Goal: Entertainment & Leisure: Consume media (video, audio)

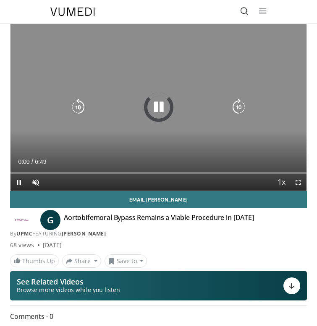
click at [162, 117] on div "10 seconds Tap to unmute" at bounding box center [158, 107] width 296 height 167
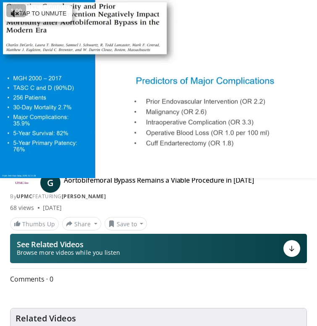
scroll to position [56, 0]
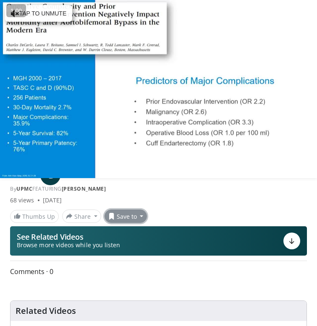
click at [129, 214] on button "Save to" at bounding box center [125, 216] width 43 height 13
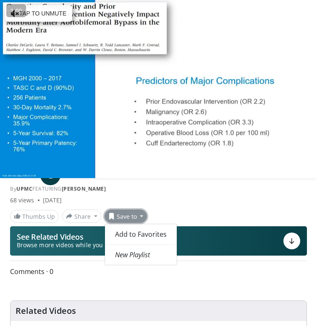
click at [129, 214] on button "Save to" at bounding box center [125, 216] width 43 height 13
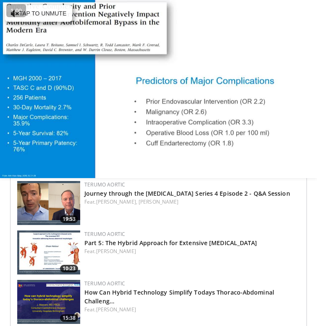
scroll to position [0, 0]
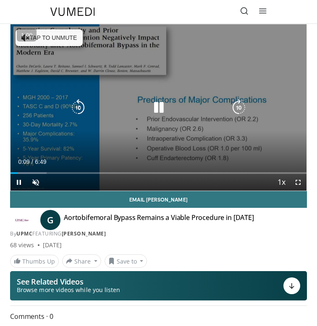
click at [143, 140] on div "10 seconds Tap to unmute" at bounding box center [158, 107] width 296 height 167
click at [161, 121] on div "10 seconds Tap to unmute" at bounding box center [158, 107] width 296 height 167
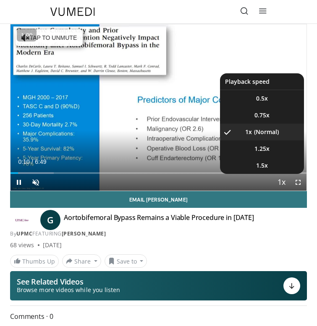
click at [275, 185] on span "Video Player" at bounding box center [281, 183] width 12 height 17
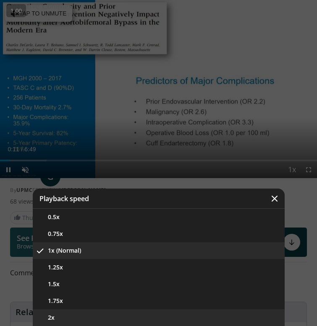
scroll to position [103, 0]
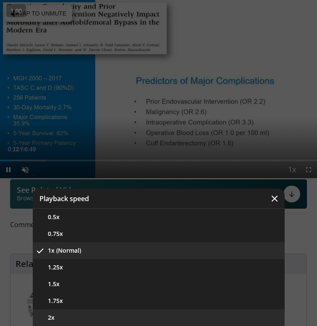
click at [102, 320] on button "2x" at bounding box center [159, 318] width 252 height 17
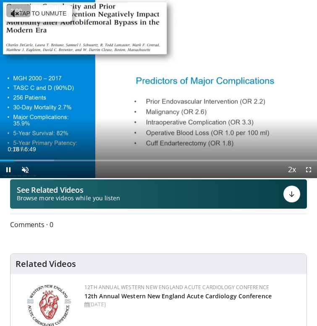
click at [31, 15] on div "2.00 « − + » ×" at bounding box center [18, 10] width 24 height 13
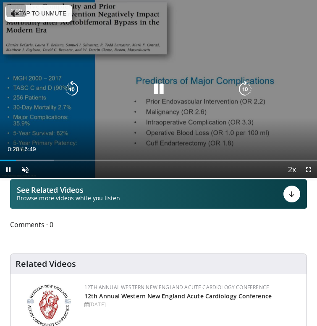
click at [61, 11] on button "Tap to unmute" at bounding box center [38, 13] width 67 height 17
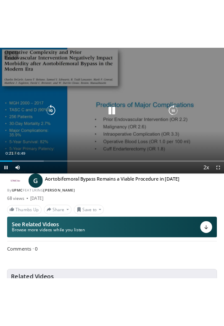
scroll to position [16, 0]
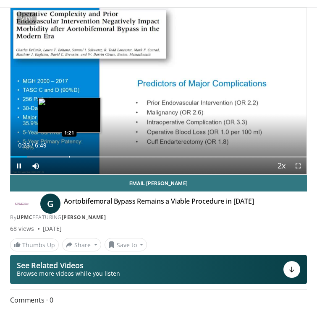
click at [69, 156] on div "Progress Bar" at bounding box center [69, 157] width 1 height 2
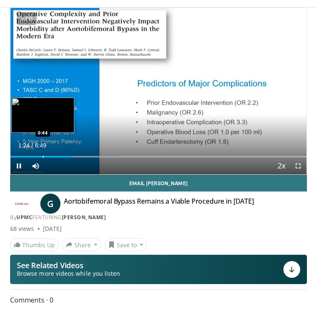
click at [42, 156] on div "Loaded : 36.62% 1:24 0:44" at bounding box center [158, 157] width 296 height 2
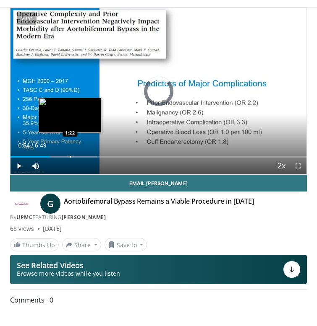
click at [70, 151] on div "Loaded : 29.29% 0:54 1:22" at bounding box center [158, 154] width 296 height 8
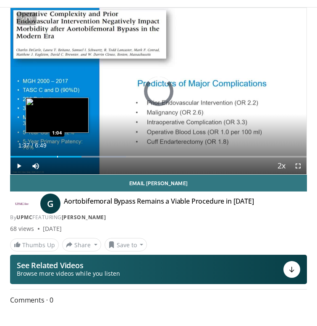
click at [57, 156] on div "Loaded : 39.06% 1:04 1:04" at bounding box center [158, 157] width 296 height 2
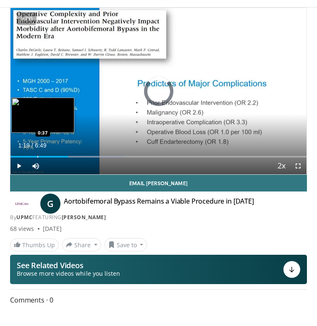
click at [37, 155] on div "Loaded : 39.06% 1:19 0:37" at bounding box center [158, 154] width 296 height 8
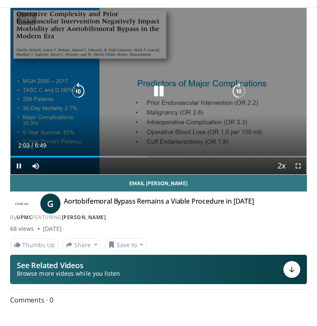
click at [165, 86] on icon "Video Player" at bounding box center [158, 91] width 17 height 17
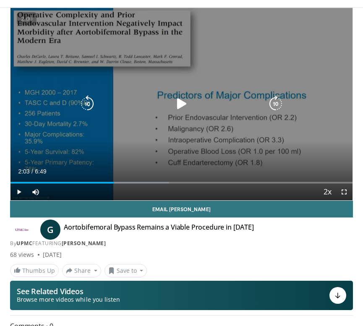
click at [195, 138] on div "10 seconds Tap to unmute" at bounding box center [181, 104] width 342 height 193
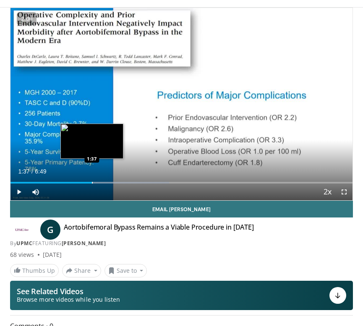
click at [92, 183] on div "Progress Bar" at bounding box center [92, 183] width 1 height 2
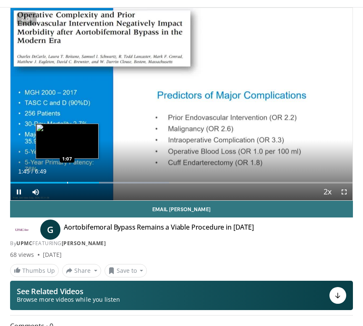
click at [67, 180] on div "Loaded : 46.38% 1:45 1:07" at bounding box center [181, 180] width 342 height 8
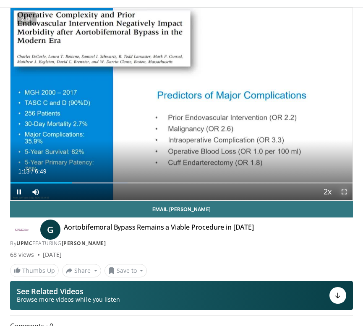
click at [323, 196] on span "Video Player" at bounding box center [344, 192] width 17 height 17
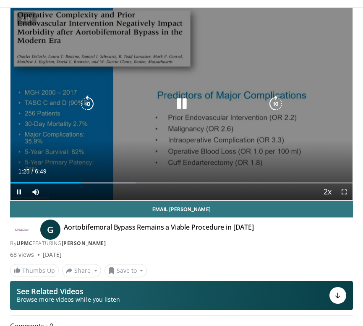
click at [185, 108] on icon "Video Player" at bounding box center [181, 104] width 17 height 17
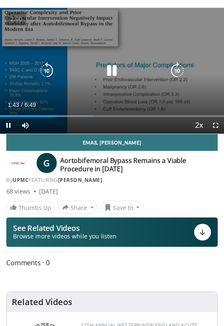
click at [127, 86] on div "10 seconds Tap to unmute" at bounding box center [112, 71] width 224 height 126
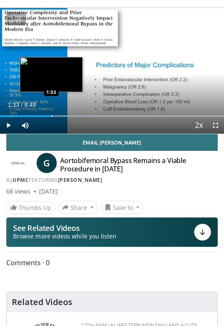
click at [51, 116] on div "Progress Bar" at bounding box center [51, 116] width 1 height 2
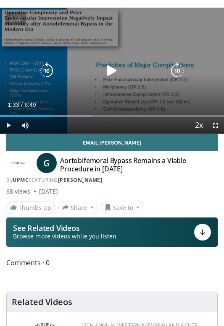
click at [62, 86] on div "10 seconds Tap to unmute" at bounding box center [112, 71] width 224 height 126
click at [122, 67] on div "Video Player" at bounding box center [112, 71] width 148 height 17
click at [118, 75] on icon "Video Player" at bounding box center [111, 71] width 17 height 17
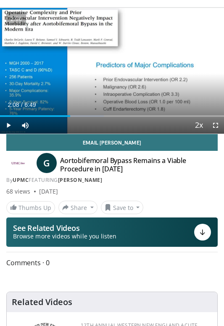
click at [66, 66] on div "Video Player" at bounding box center [112, 71] width 148 height 17
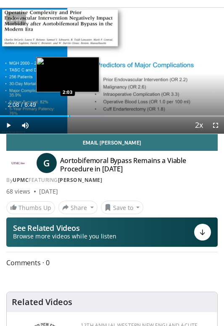
click at [68, 115] on div "Progress Bar" at bounding box center [68, 116] width 1 height 2
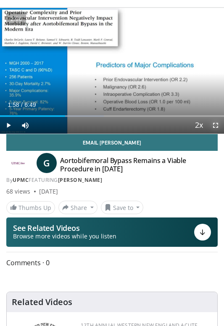
click at [218, 127] on span "Video Player" at bounding box center [215, 125] width 17 height 17
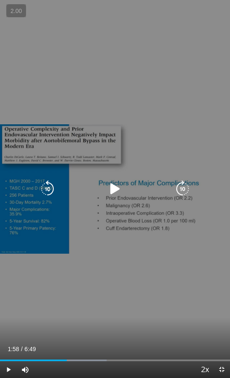
click at [147, 206] on div "10 seconds Tap to unmute" at bounding box center [115, 189] width 230 height 378
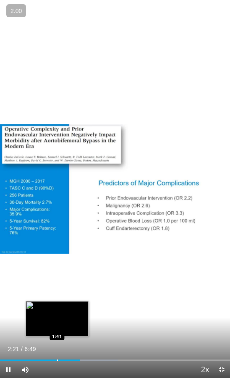
click at [57, 326] on div "Loaded : 51.26% 2:21 1:41" at bounding box center [115, 357] width 230 height 8
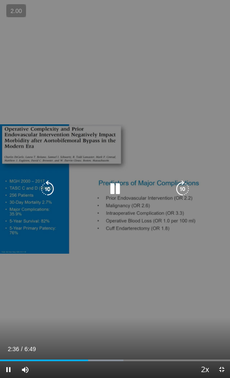
click at [116, 186] on icon "Video Player" at bounding box center [115, 188] width 17 height 17
click at [67, 95] on div "10 seconds Tap to unmute" at bounding box center [115, 189] width 230 height 378
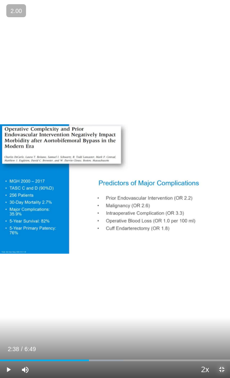
click at [223, 326] on span "Video Player" at bounding box center [221, 369] width 17 height 17
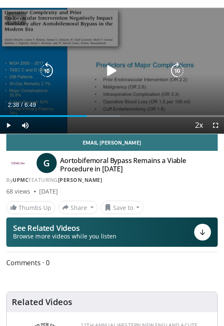
click at [109, 68] on icon "Video Player" at bounding box center [111, 71] width 17 height 17
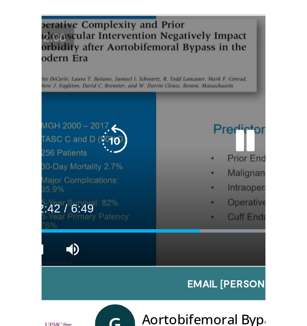
scroll to position [0, 0]
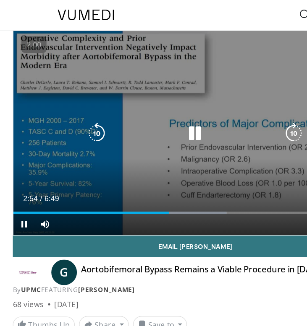
click at [161, 104] on icon "Video Player" at bounding box center [153, 105] width 17 height 17
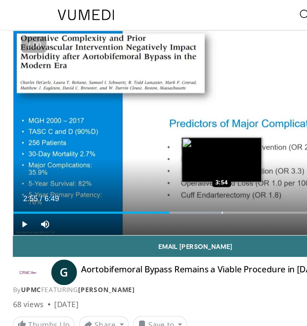
click at [173, 164] on div "Loaded : 58.59% 2:55 3:54" at bounding box center [153, 164] width 286 height 8
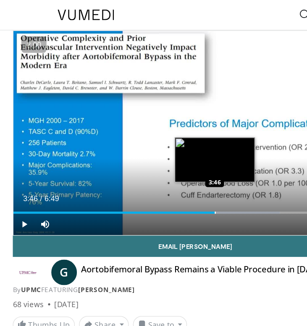
click at [169, 167] on div "Progress Bar" at bounding box center [169, 168] width 1 height 2
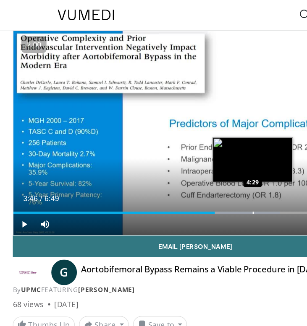
click at [198, 164] on div "Loaded : 73.23% 3:46 4:29" at bounding box center [153, 164] width 286 height 8
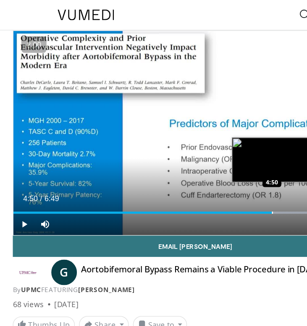
click at [214, 164] on div "Loaded : 80.76% 4:50 4:50" at bounding box center [153, 164] width 286 height 8
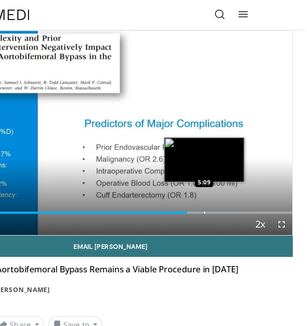
click at [227, 162] on div "Loaded : 87.88% 4:50 5:09" at bounding box center [153, 164] width 286 height 8
